Goal: Use online tool/utility: Utilize a website feature to perform a specific function

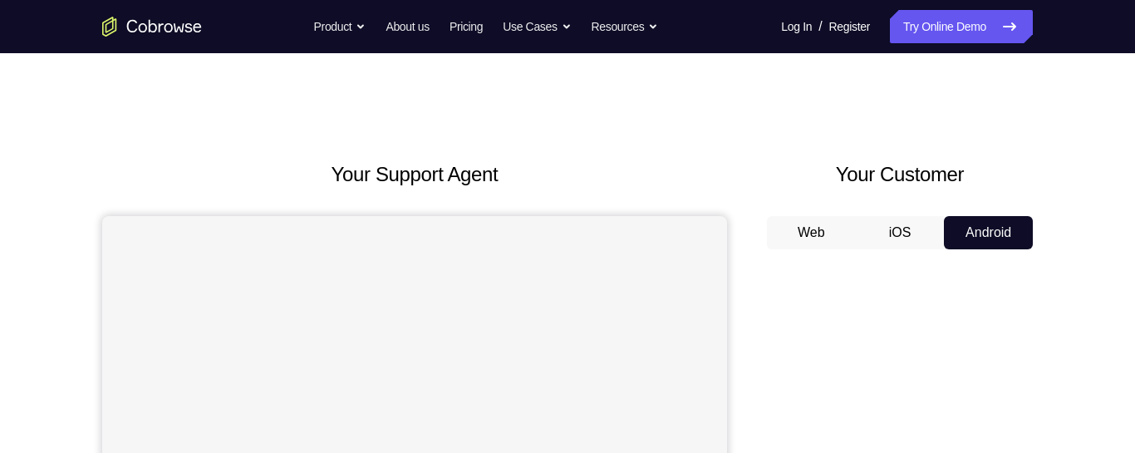
click at [909, 231] on button "iOS" at bounding box center [900, 232] width 89 height 33
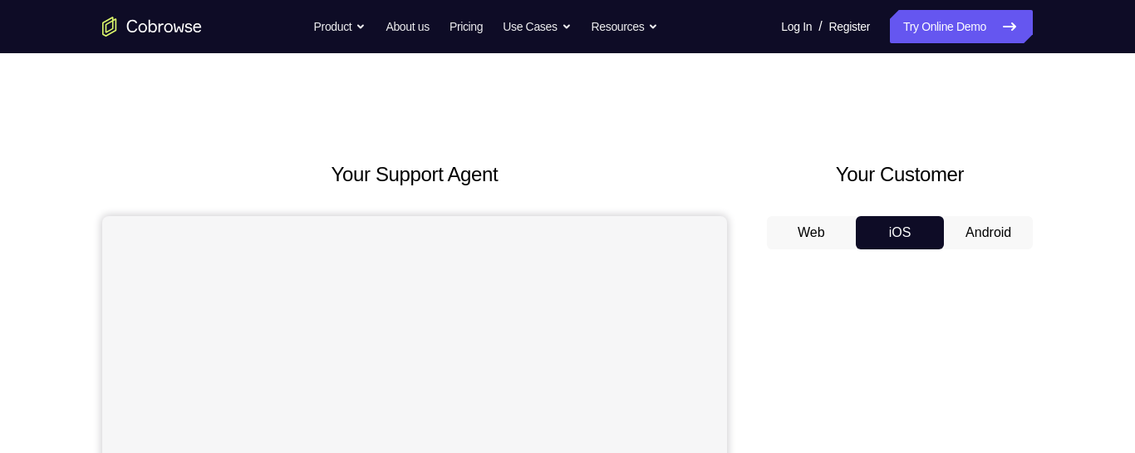
click at [988, 231] on button "Android" at bounding box center [988, 232] width 89 height 33
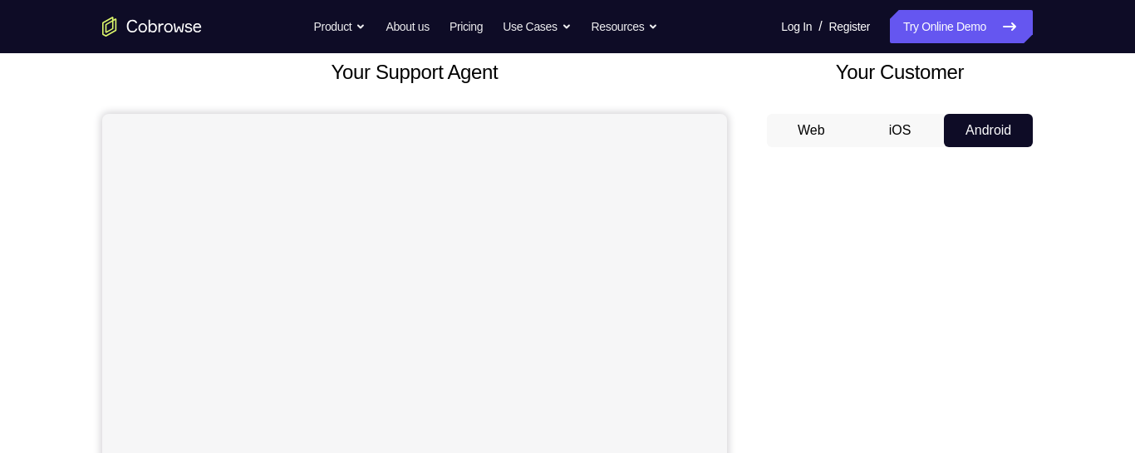
scroll to position [100, 0]
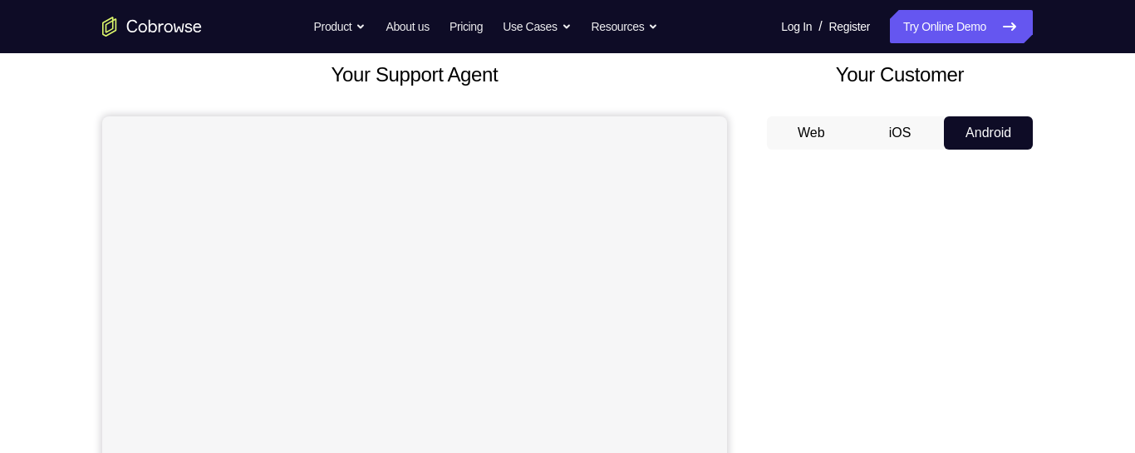
click at [909, 146] on button "iOS" at bounding box center [900, 132] width 89 height 33
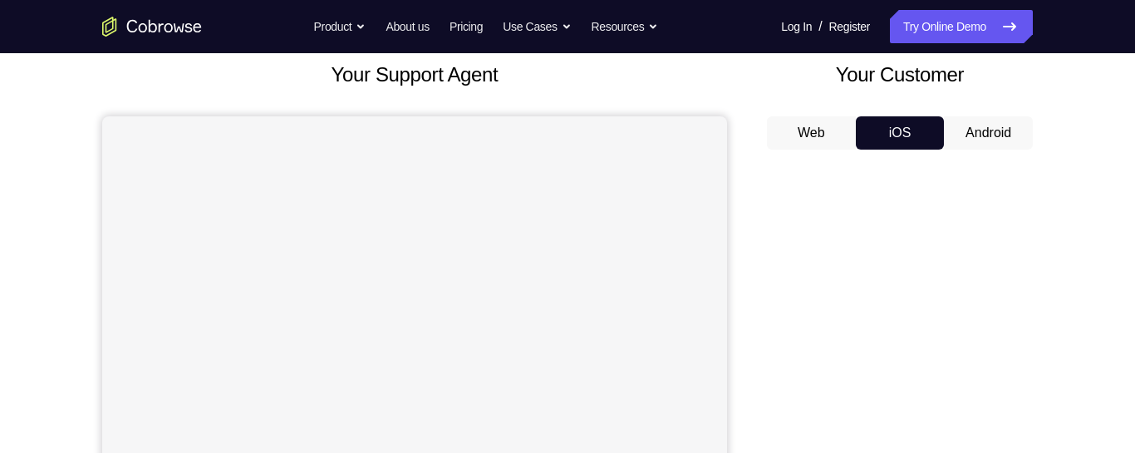
click at [839, 128] on button "Web" at bounding box center [811, 132] width 89 height 33
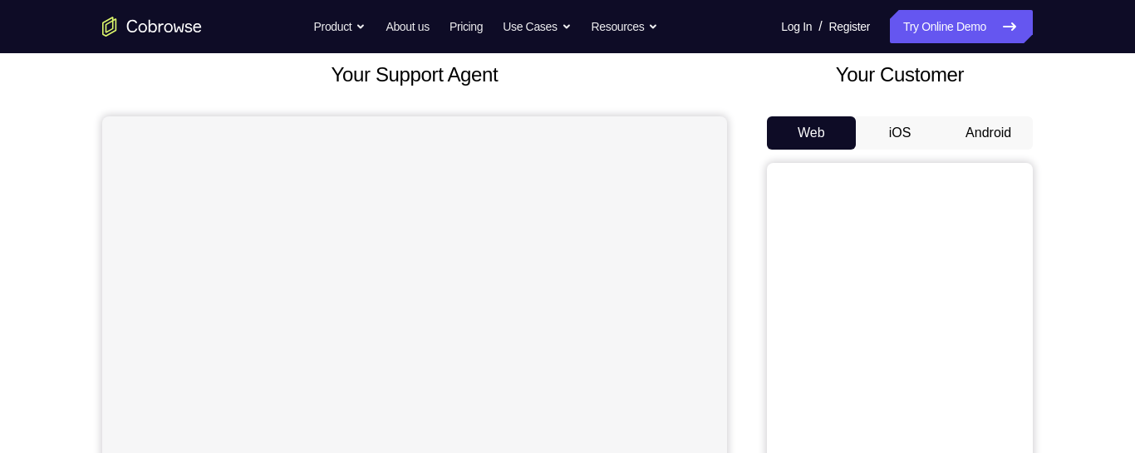
click at [900, 128] on button "iOS" at bounding box center [900, 132] width 89 height 33
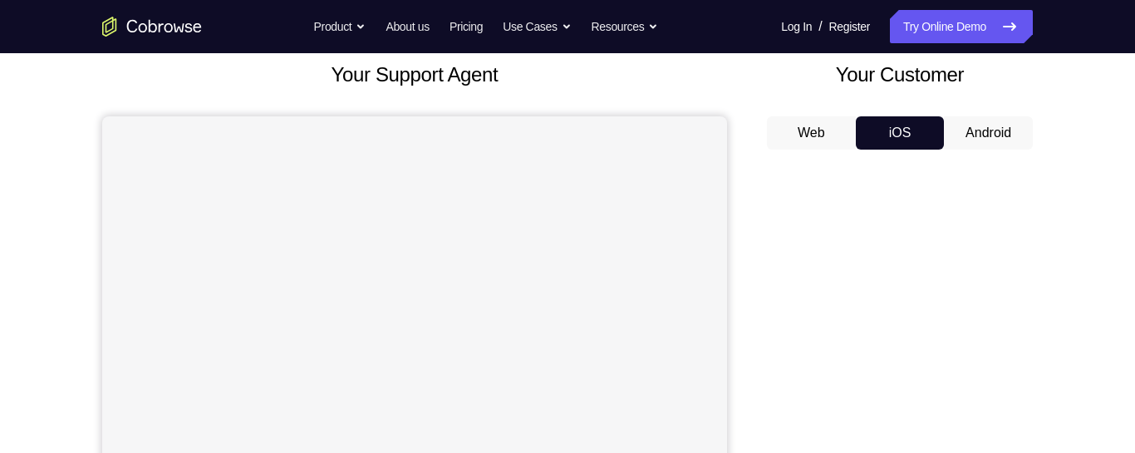
click at [982, 131] on button "Android" at bounding box center [988, 132] width 89 height 33
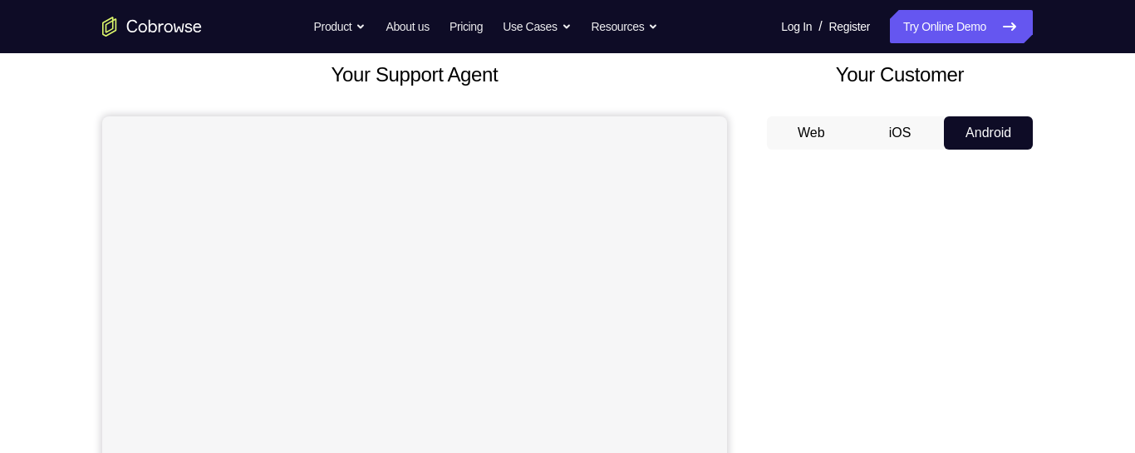
click at [895, 131] on button "iOS" at bounding box center [900, 132] width 89 height 33
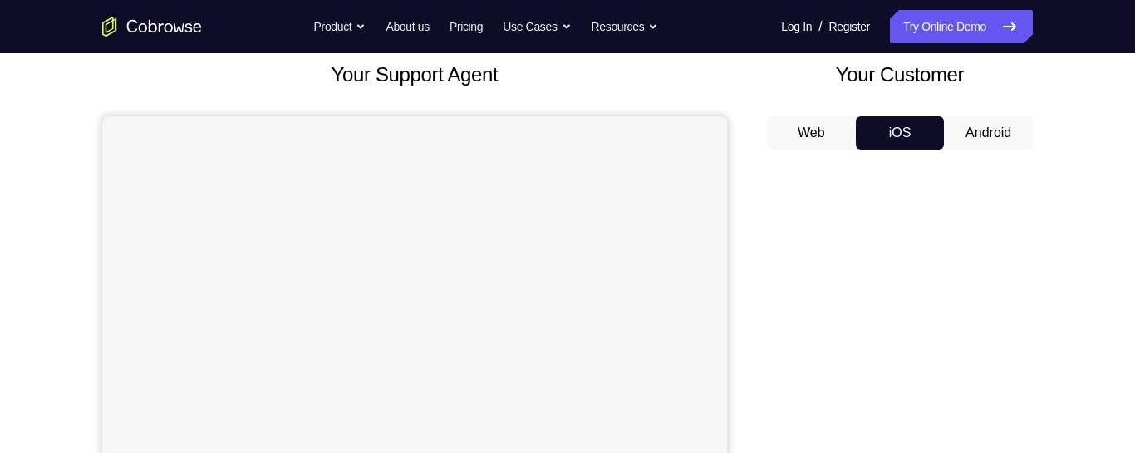
click at [836, 126] on button "Web" at bounding box center [811, 132] width 89 height 33
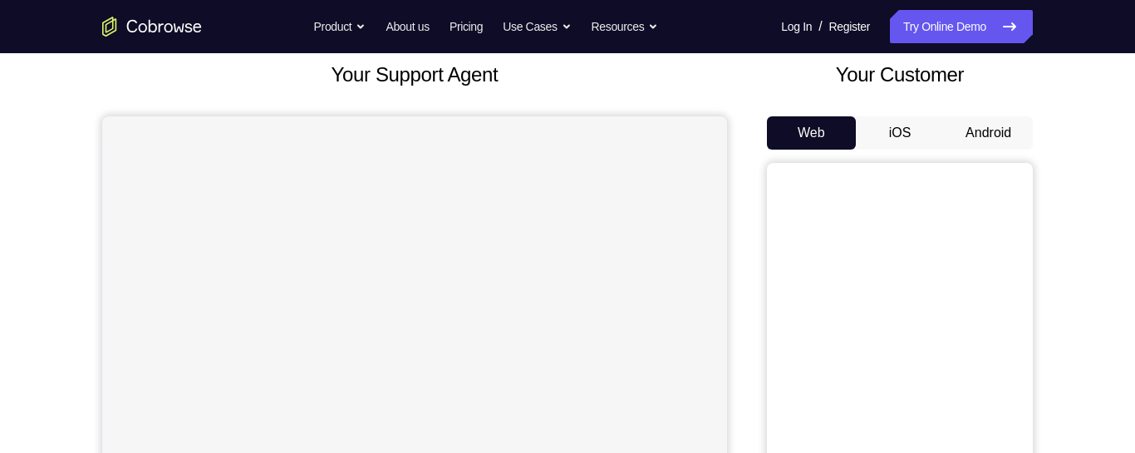
click at [901, 128] on button "iOS" at bounding box center [900, 132] width 89 height 33
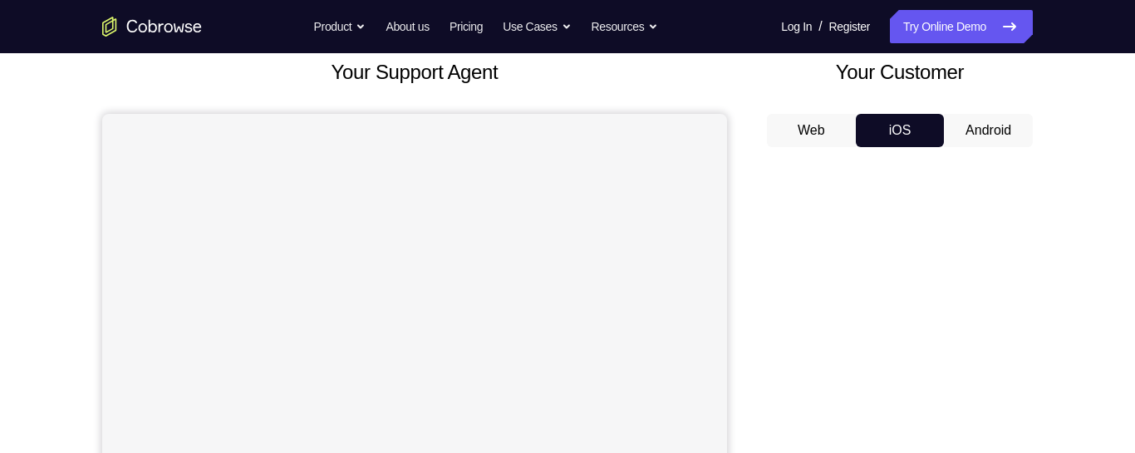
click at [998, 127] on button "Android" at bounding box center [988, 130] width 89 height 33
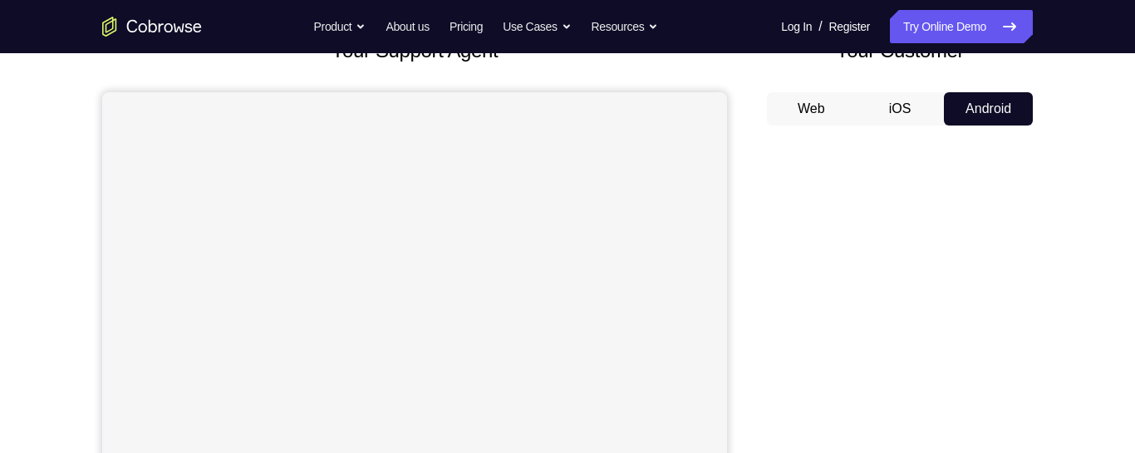
scroll to position [116, 0]
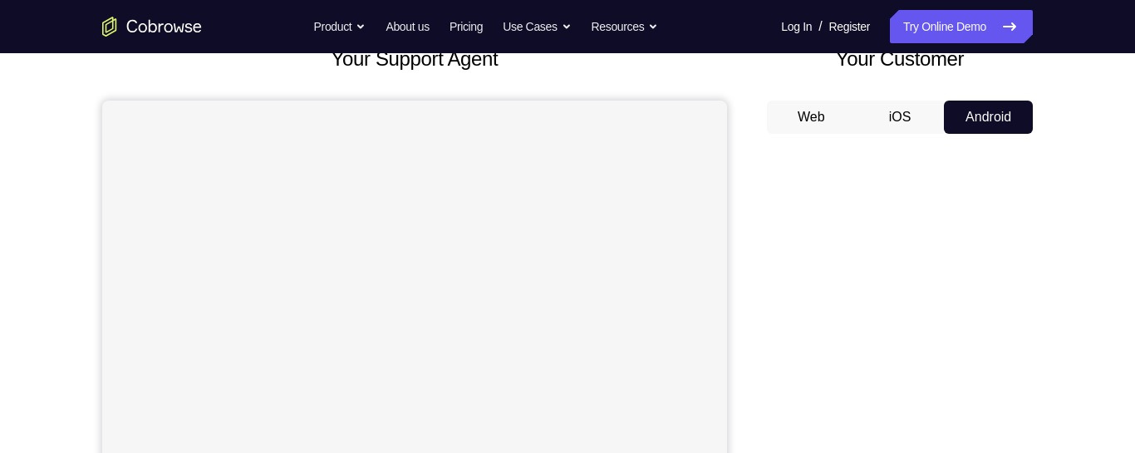
click at [902, 120] on button "iOS" at bounding box center [900, 117] width 89 height 33
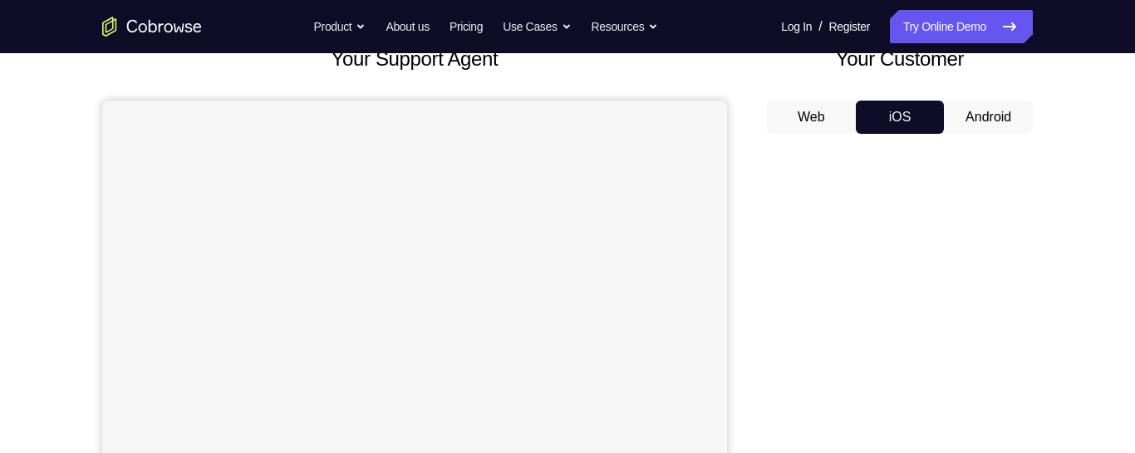
click at [986, 122] on button "Android" at bounding box center [988, 117] width 89 height 33
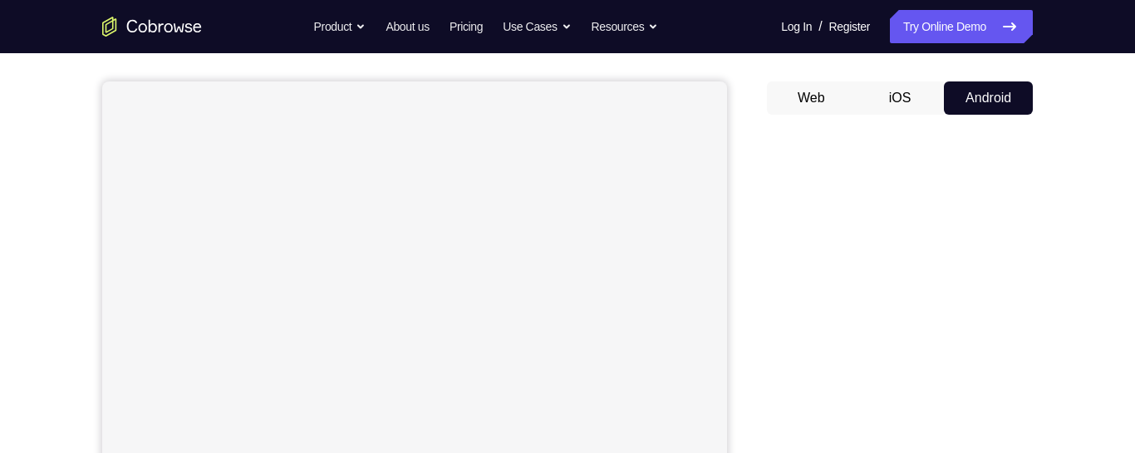
scroll to position [132, 0]
click at [909, 102] on button "iOS" at bounding box center [900, 100] width 89 height 33
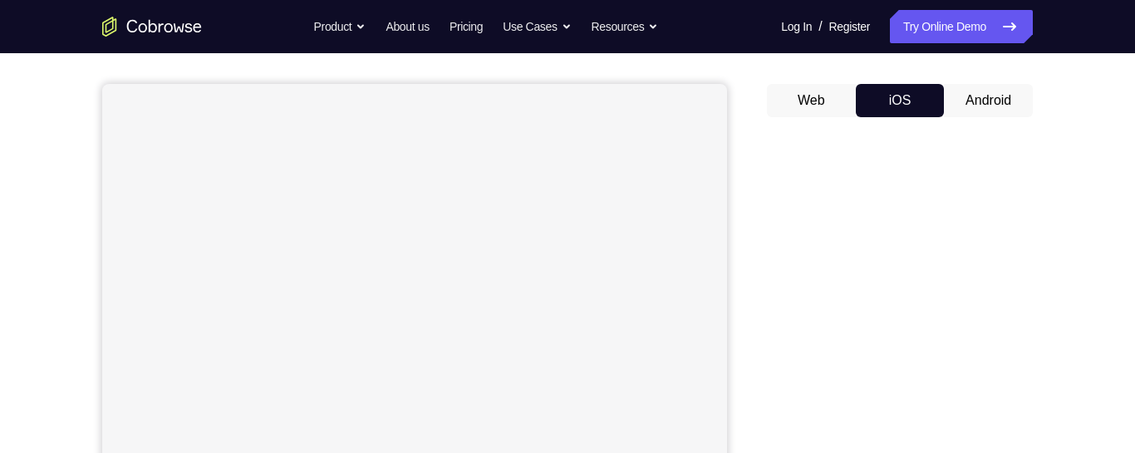
click at [823, 100] on button "Web" at bounding box center [811, 100] width 89 height 33
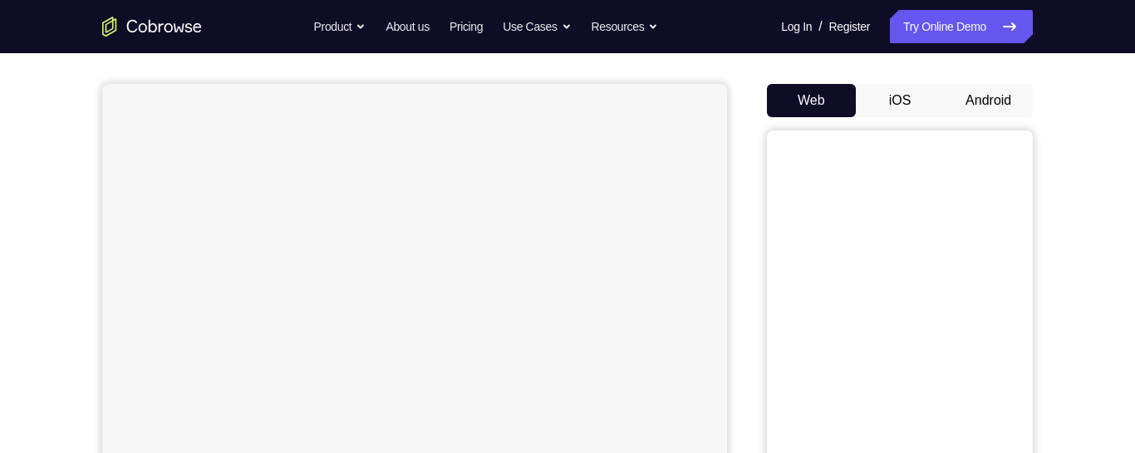
click at [907, 96] on button "iOS" at bounding box center [900, 100] width 89 height 33
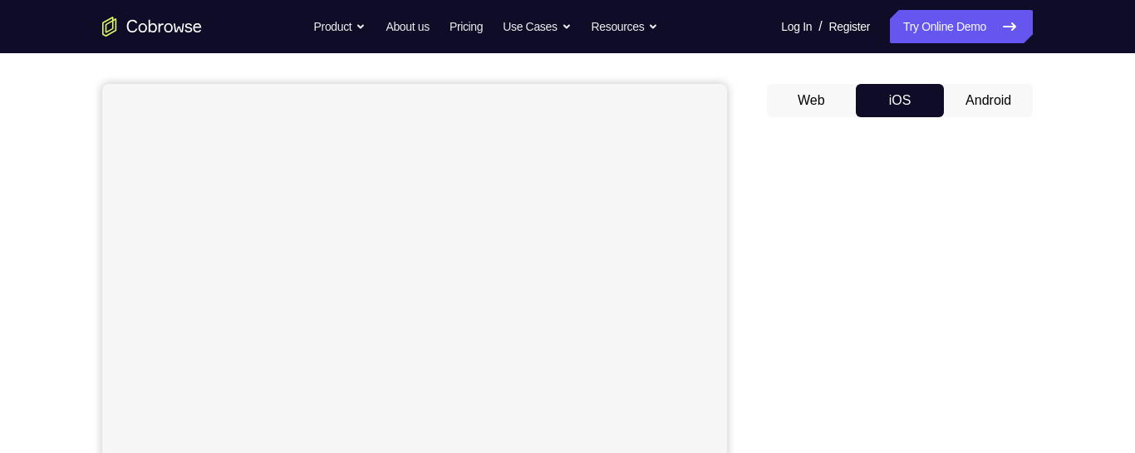
click at [975, 95] on button "Android" at bounding box center [988, 100] width 89 height 33
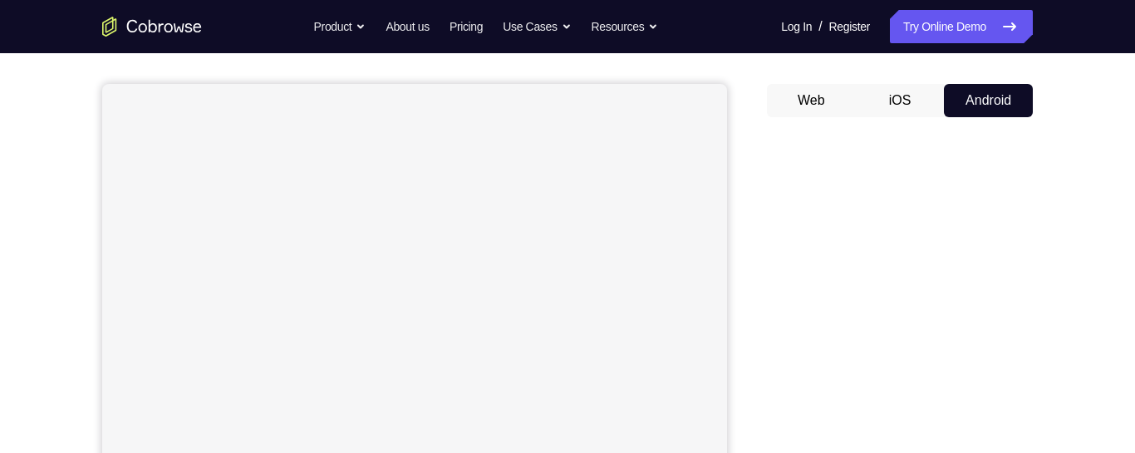
click at [897, 104] on button "iOS" at bounding box center [900, 100] width 89 height 33
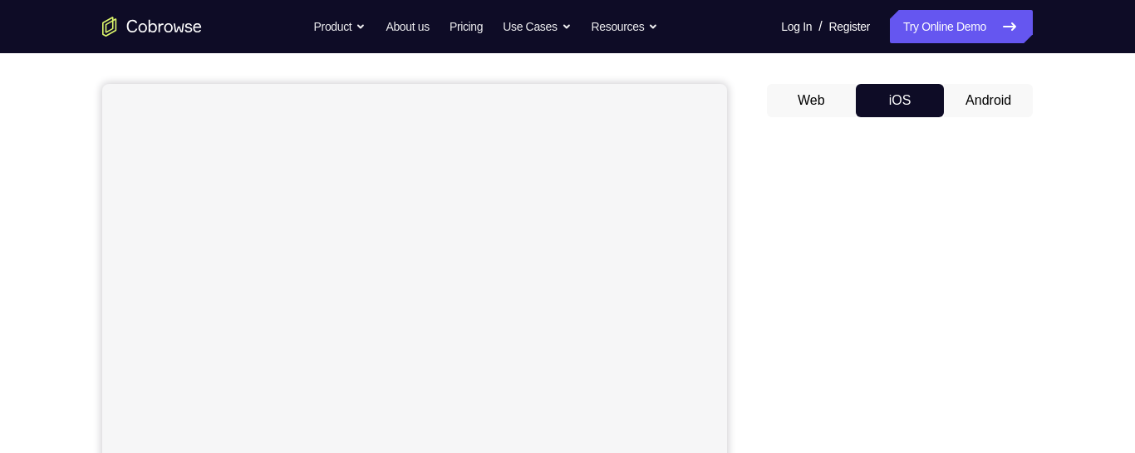
click at [823, 96] on button "Web" at bounding box center [811, 100] width 89 height 33
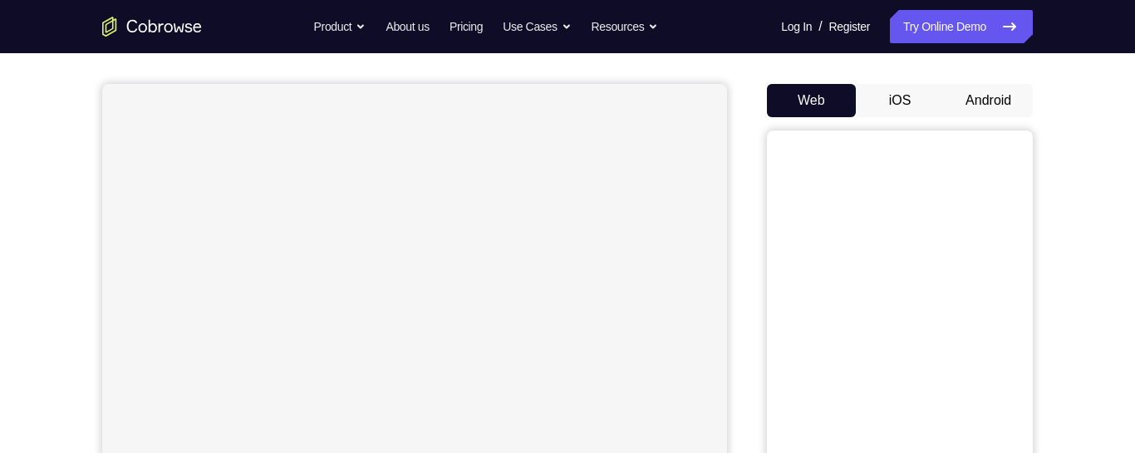
click at [994, 88] on button "Android" at bounding box center [988, 100] width 89 height 33
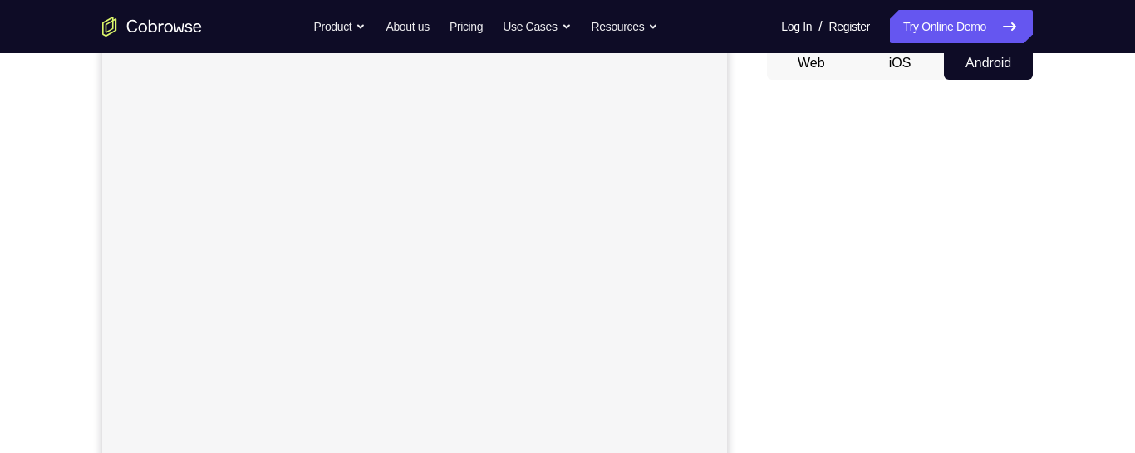
scroll to position [154, 0]
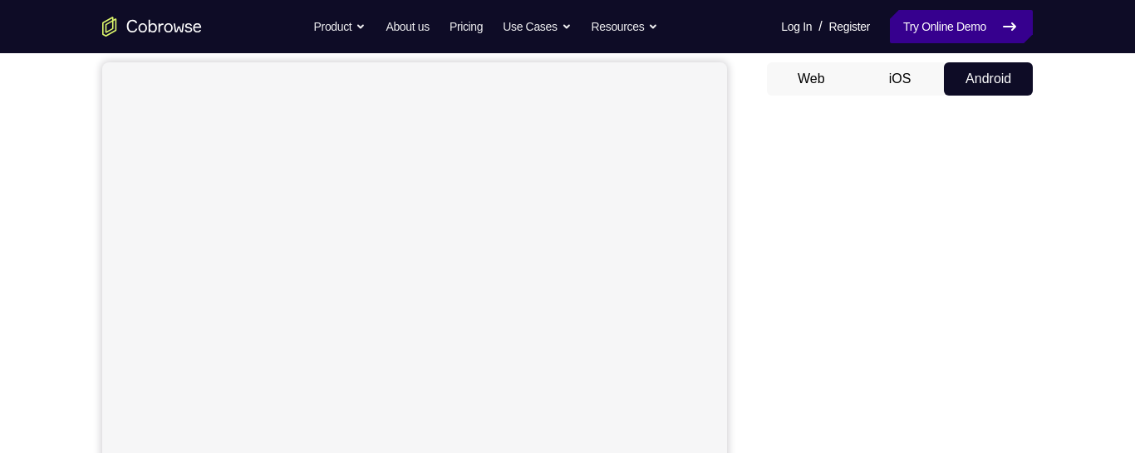
click at [963, 42] on link "Try Online Demo" at bounding box center [961, 26] width 143 height 33
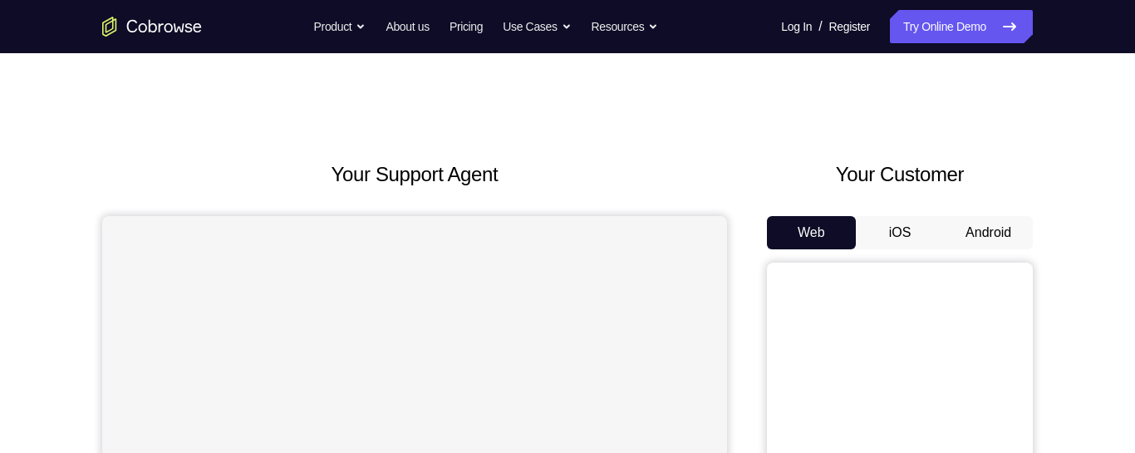
click at [992, 216] on button "Android" at bounding box center [988, 232] width 89 height 33
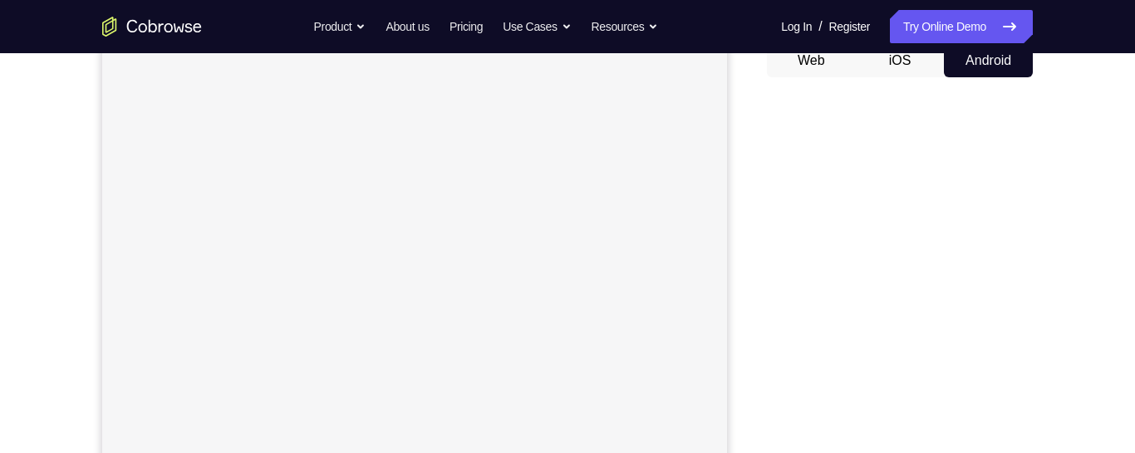
scroll to position [174, 0]
click at [1111, 277] on div "Your Support Agent Your Customer Web iOS Android Next Steps We’d be happy to gi…" at bounding box center [567, 427] width 1135 height 1096
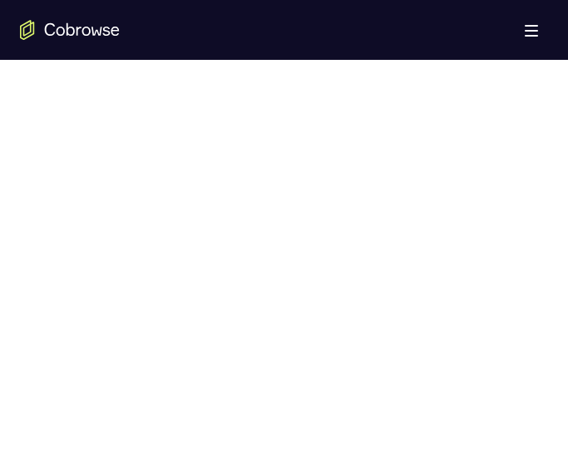
scroll to position [905, 0]
